Goal: Navigation & Orientation: Find specific page/section

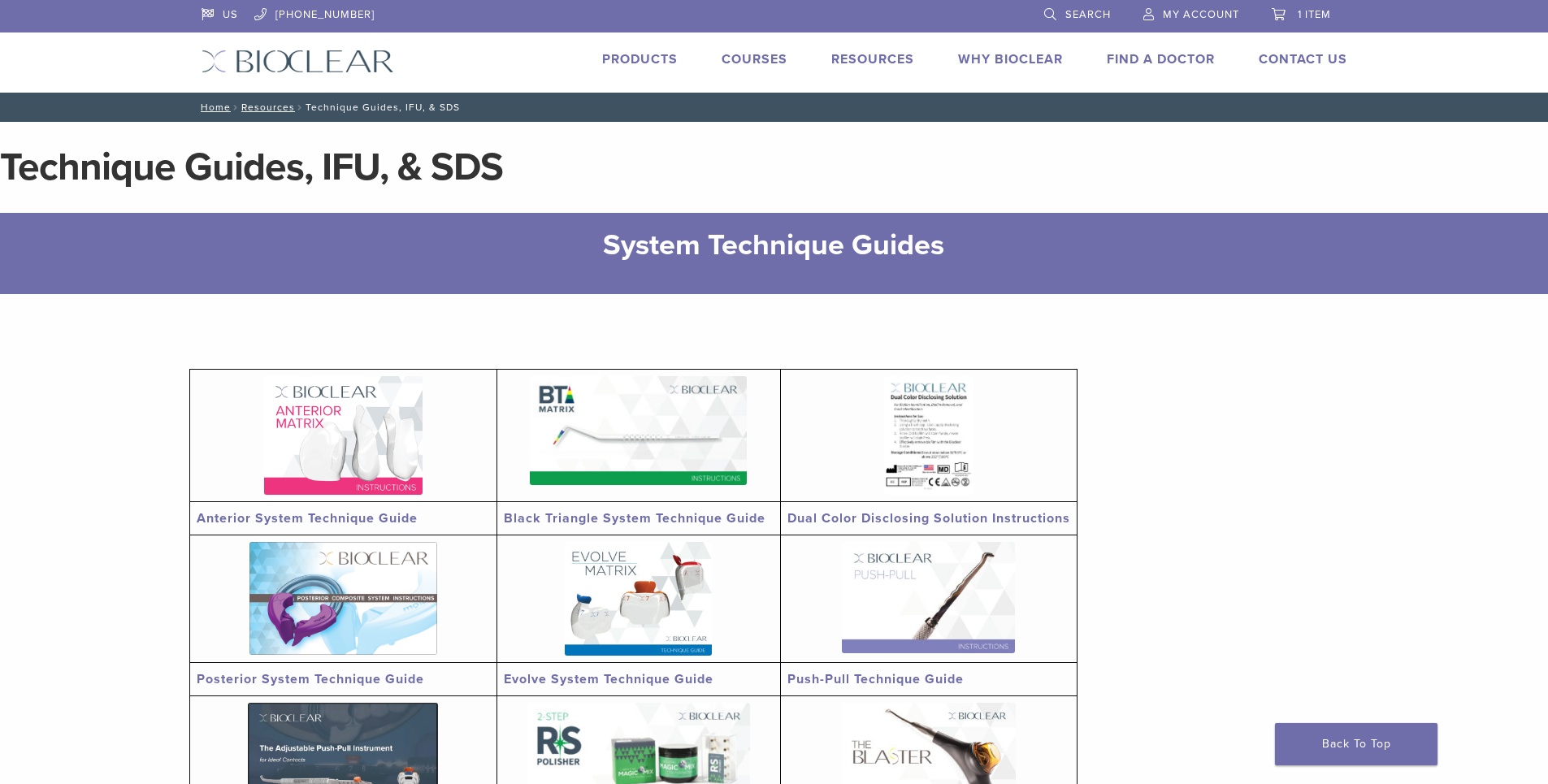
click at [1189, 60] on link "Find A Doctor" at bounding box center [1161, 60] width 108 height 17
click at [754, 55] on link "Courses" at bounding box center [755, 60] width 66 height 17
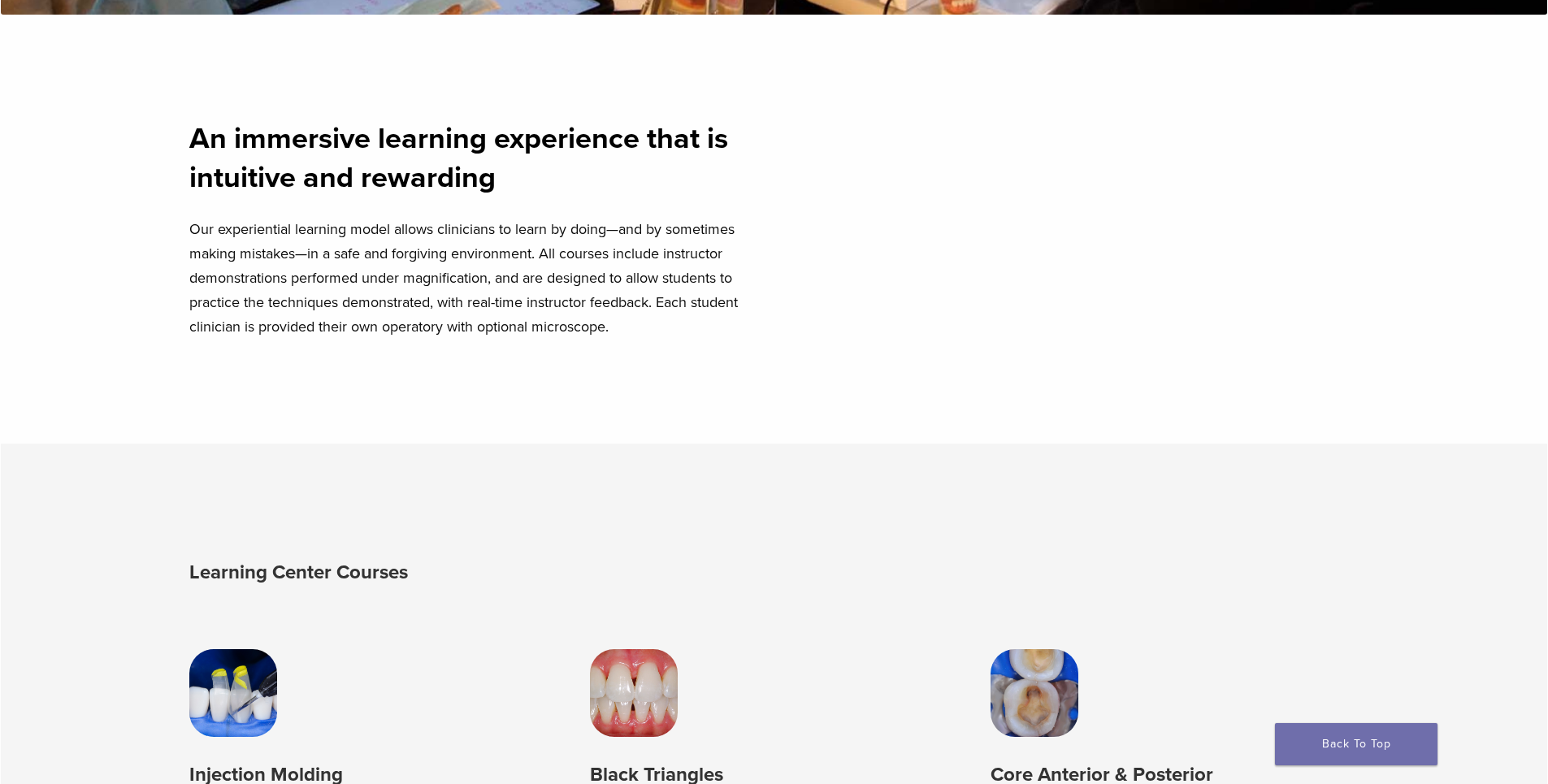
scroll to position [1138, 0]
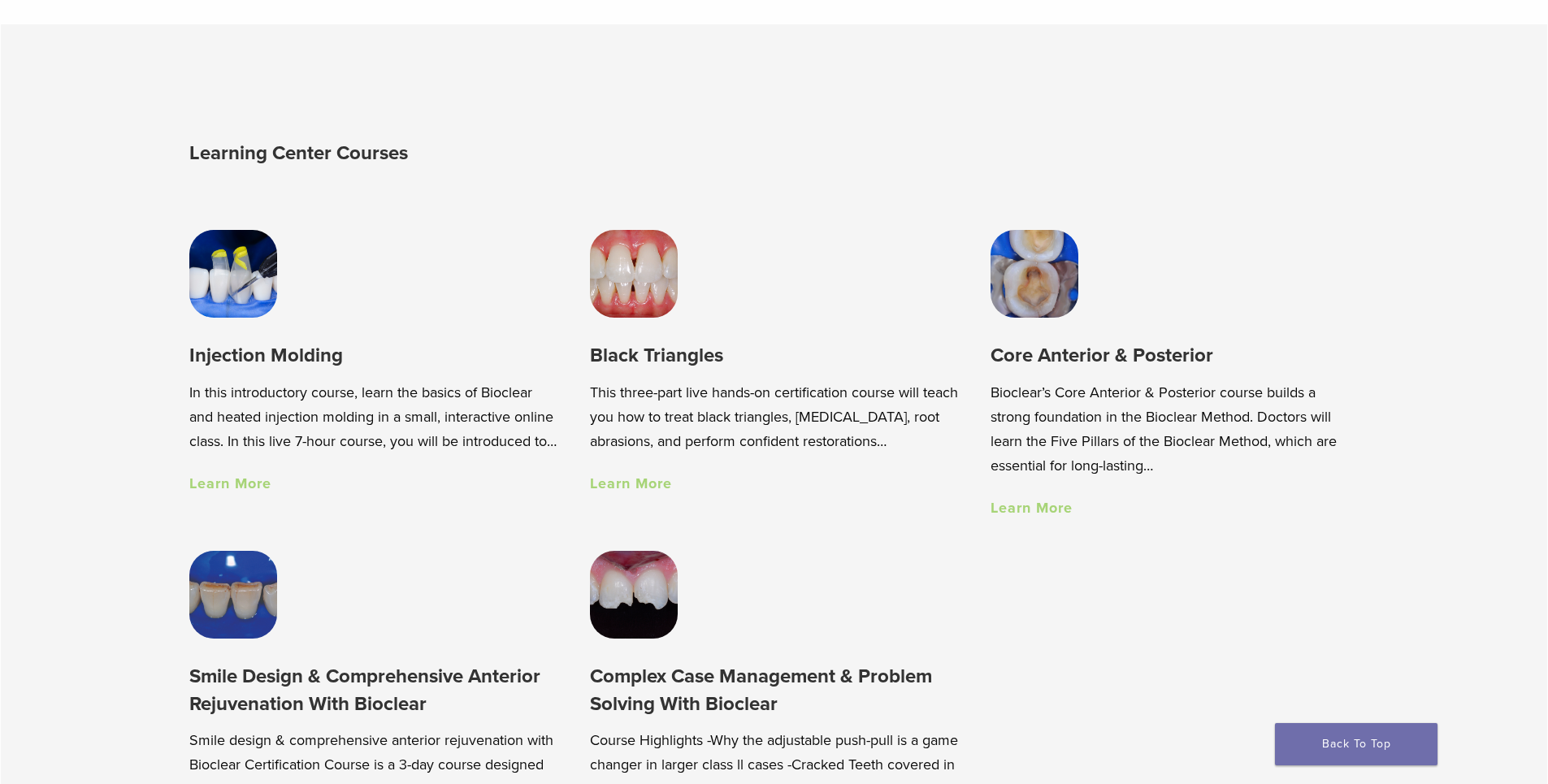
click at [669, 357] on h3 "Black Triangles" at bounding box center [773, 355] width 368 height 27
click at [647, 489] on link "Learn More" at bounding box center [631, 483] width 83 height 17
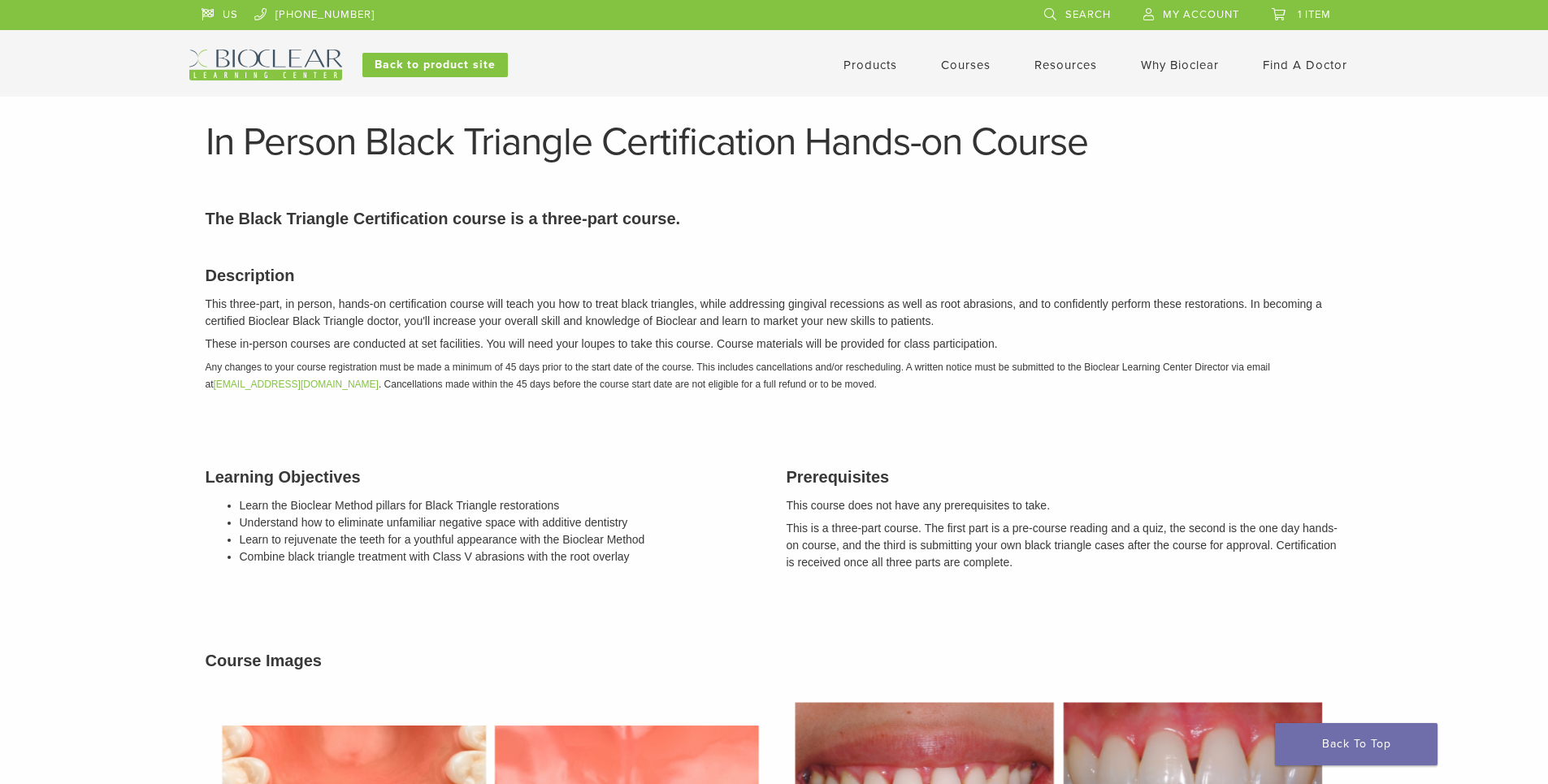
click at [1301, 61] on link "Find A Doctor" at bounding box center [1305, 65] width 84 height 15
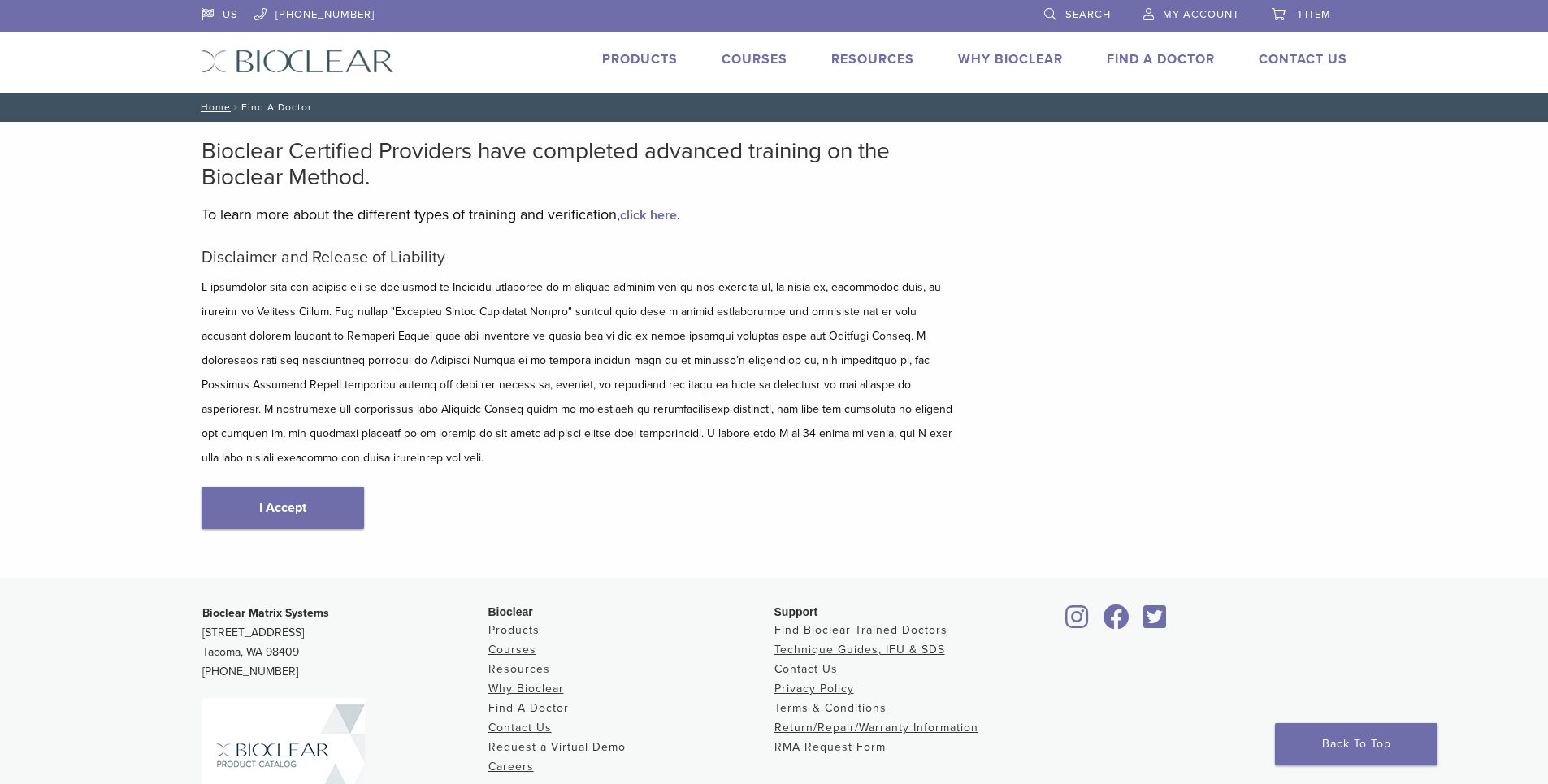
type input "*****"
click at [274, 495] on link "I Accept" at bounding box center [282, 508] width 162 height 42
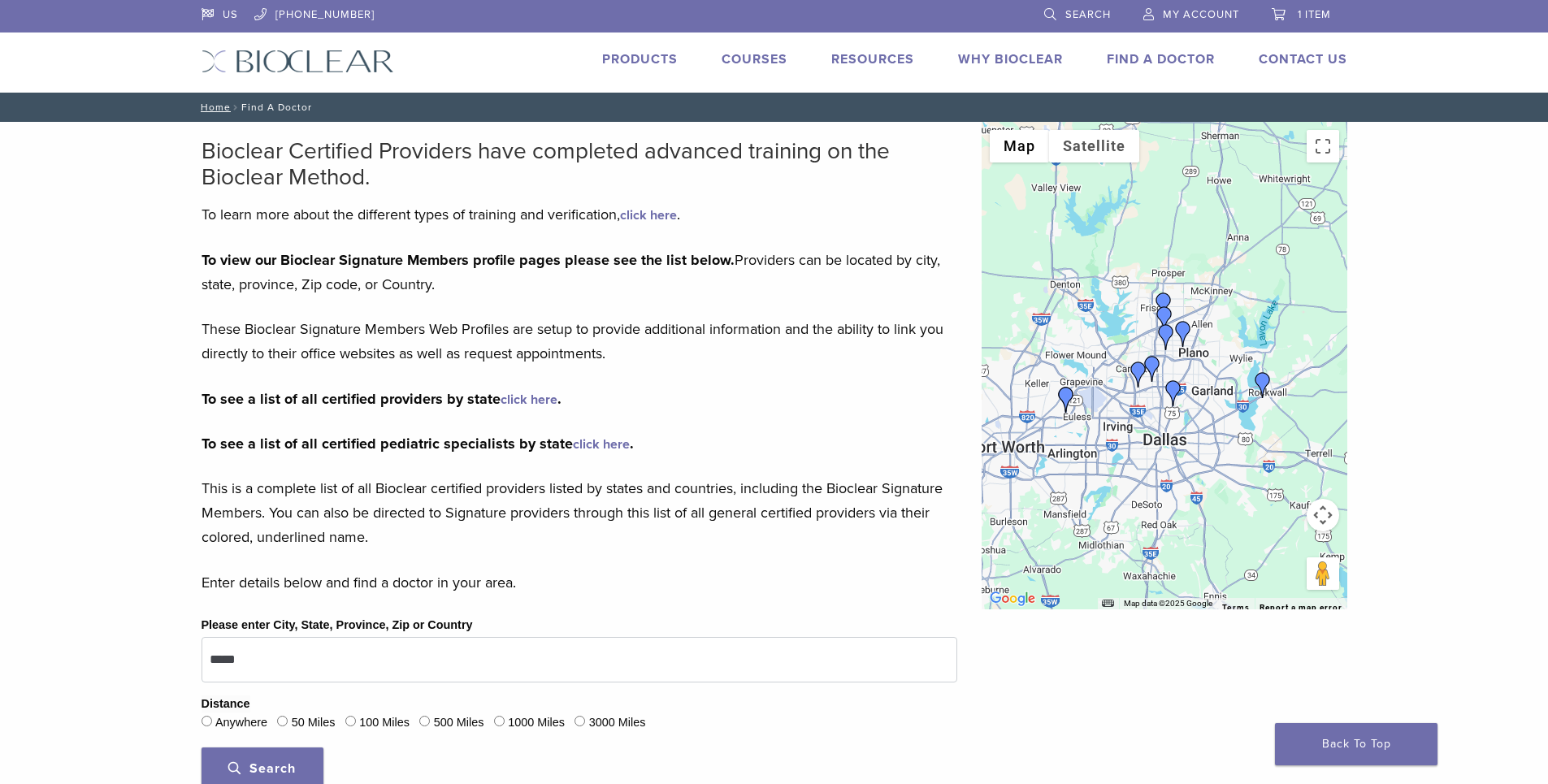
click at [1174, 394] on img "Dr. Claudia Vargas" at bounding box center [1174, 393] width 26 height 26
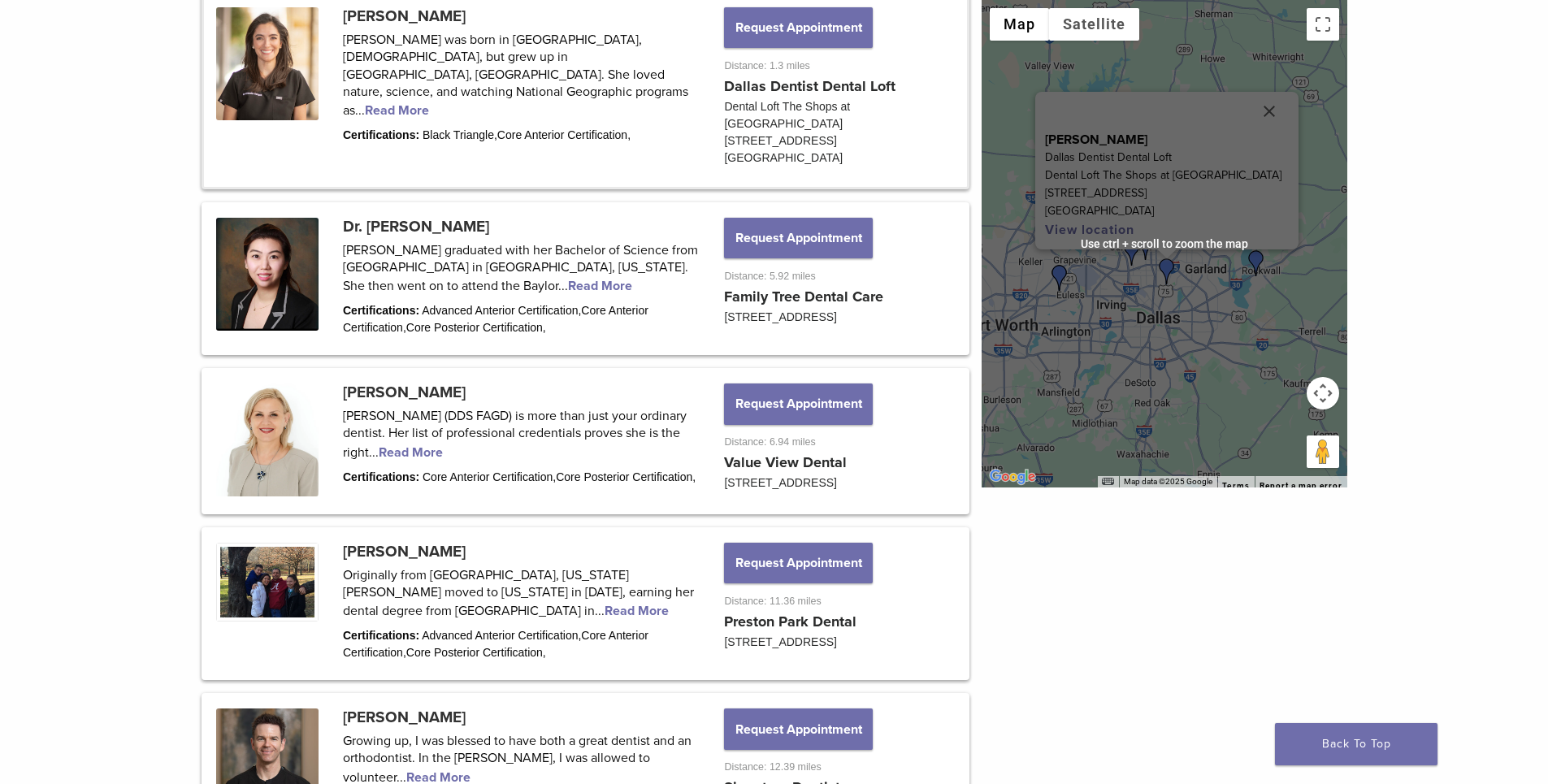
scroll to position [975, 0]
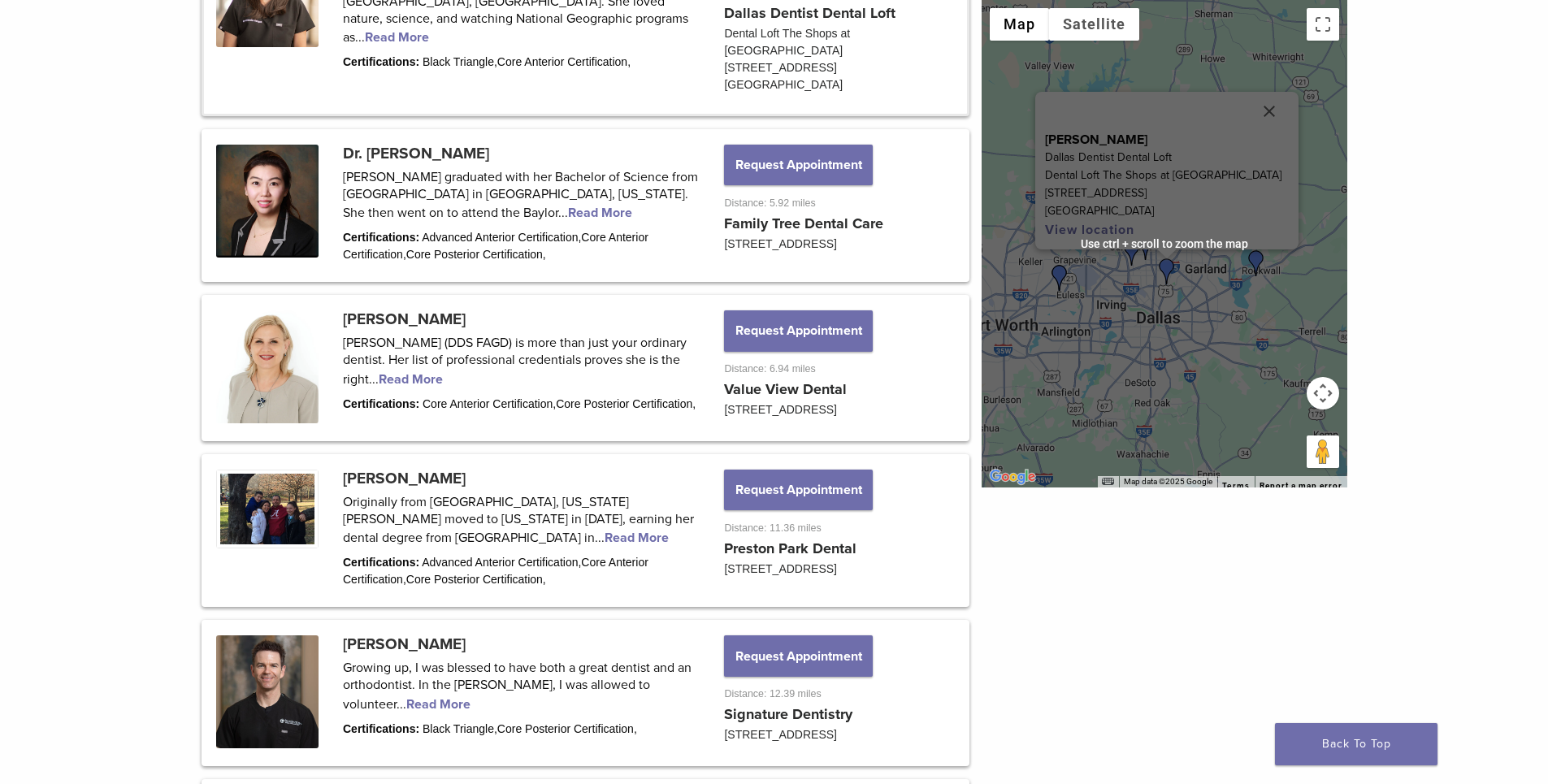
drag, startPoint x: 1240, startPoint y: 551, endPoint x: 1250, endPoint y: 557, distance: 11.7
click at [1250, 557] on div "← Move left → Move right ↑ Move up ↓ Move down + Zoom in - Zoom out Home Jump l…" at bounding box center [1164, 402] width 390 height 2510
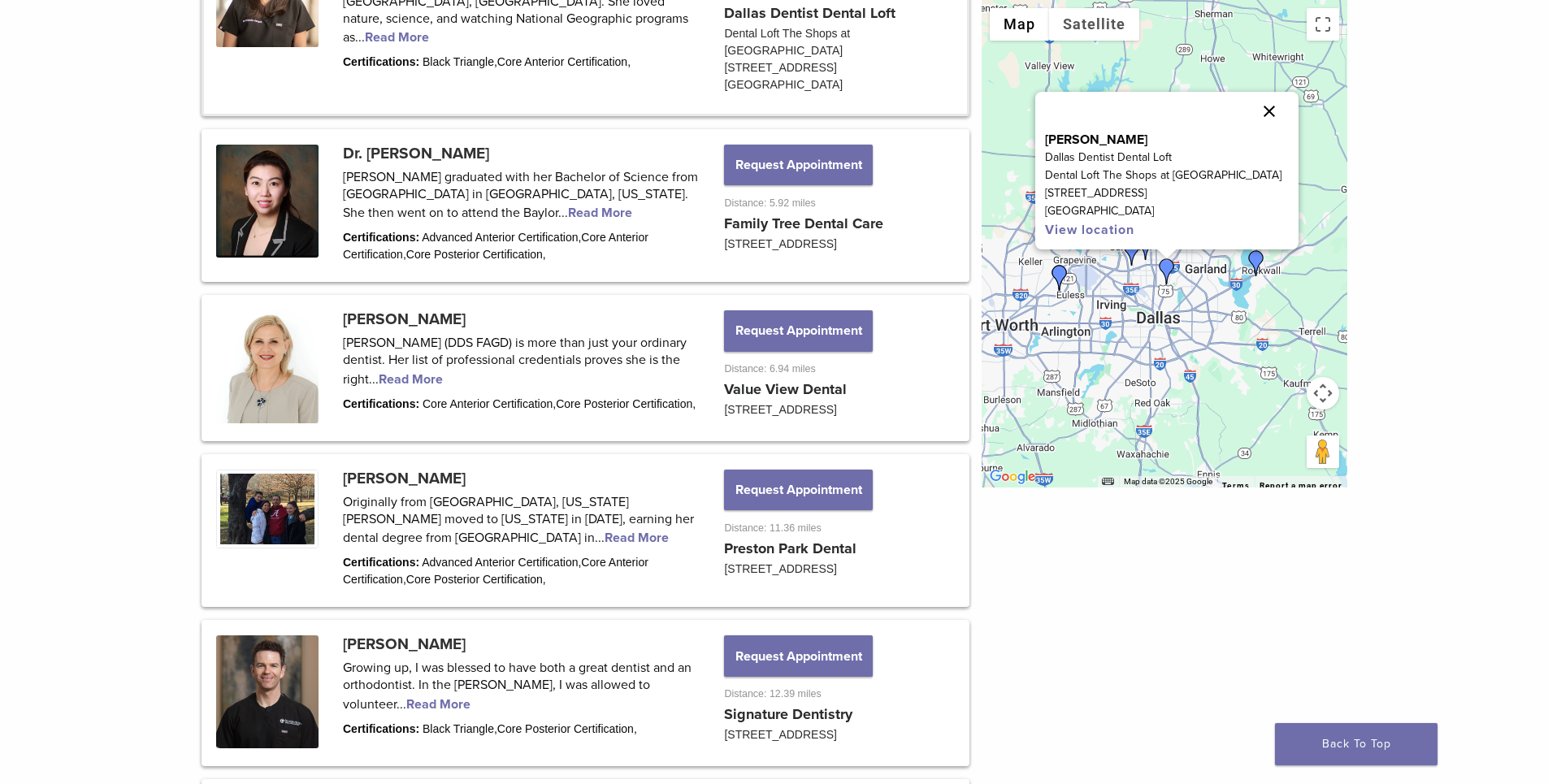
click at [1275, 110] on button "Close" at bounding box center [1269, 111] width 39 height 39
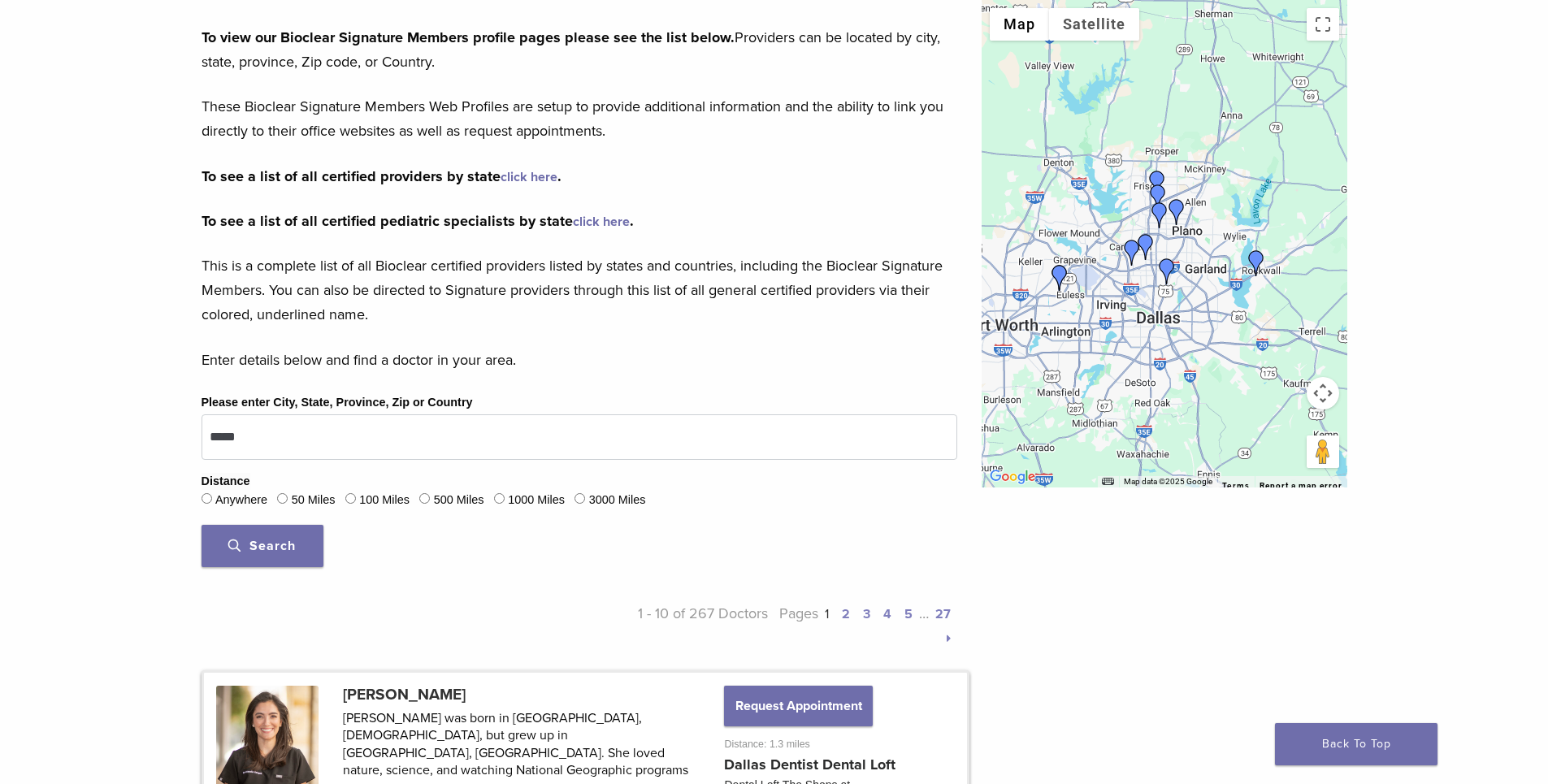
scroll to position [0, 0]
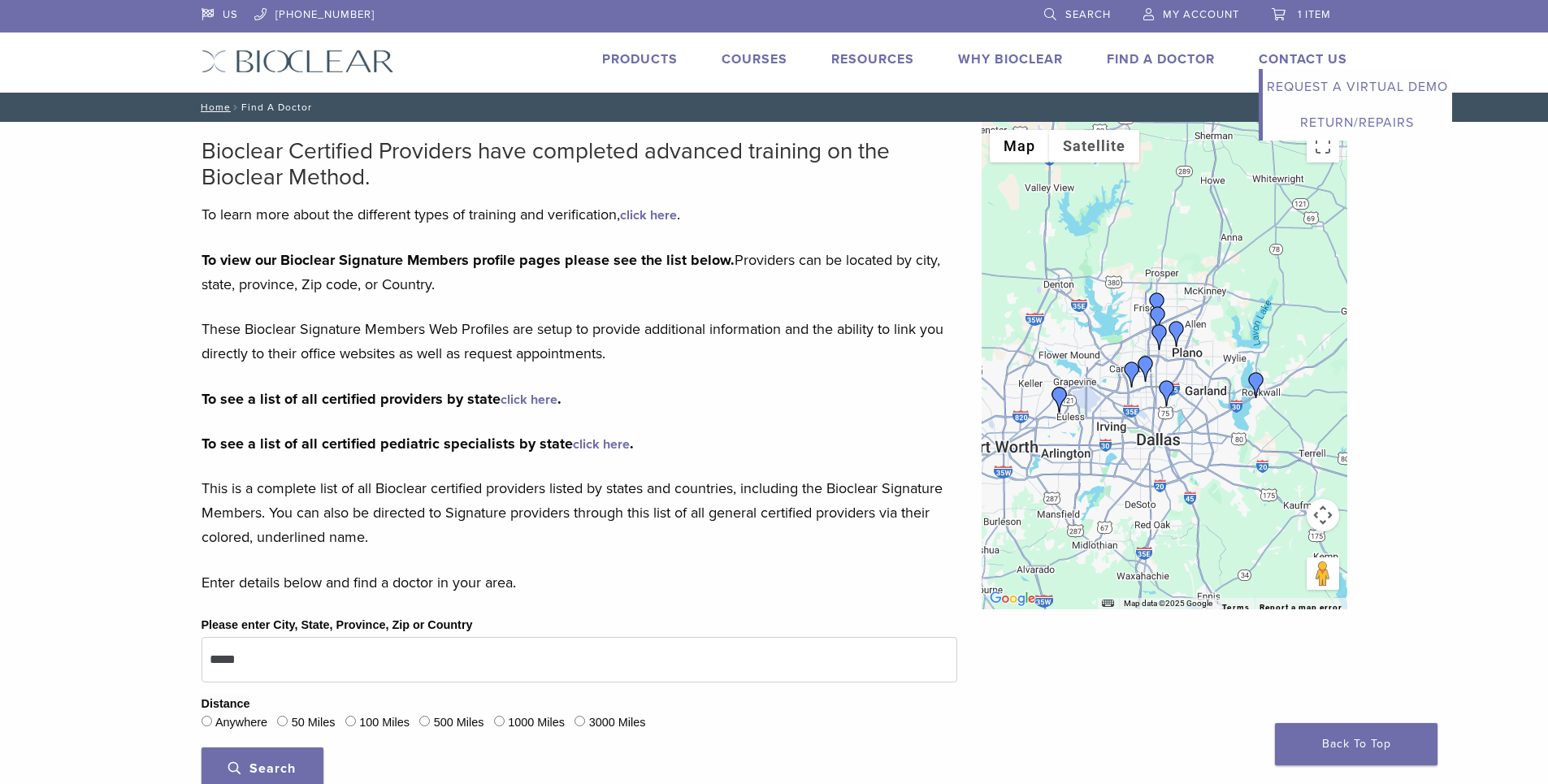
click at [1318, 62] on link "Contact Us" at bounding box center [1303, 60] width 89 height 17
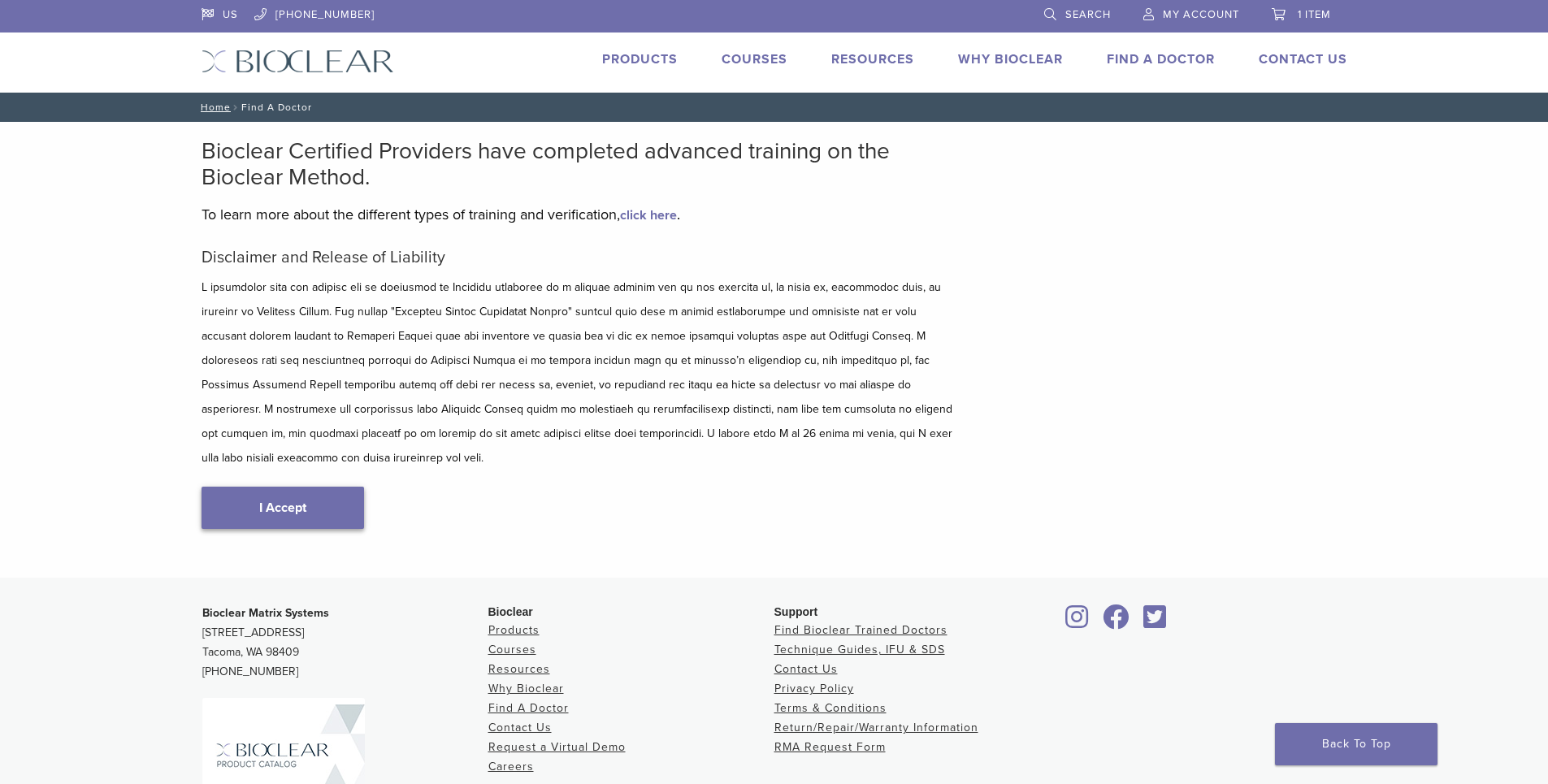
click at [267, 487] on link "I Accept" at bounding box center [282, 508] width 162 height 42
